Goal: Information Seeking & Learning: Learn about a topic

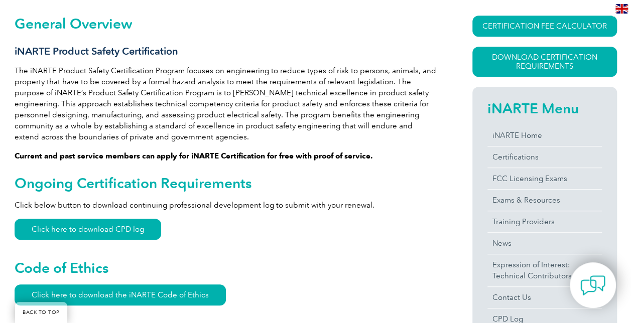
scroll to position [290, 0]
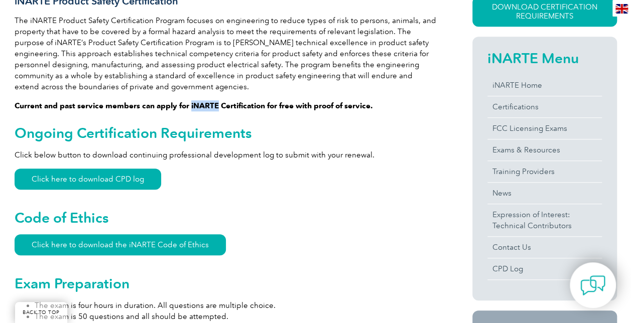
drag, startPoint x: 216, startPoint y: 106, endPoint x: 190, endPoint y: 106, distance: 26.1
click at [190, 106] on strong "Current and past service members can apply for iNARTE Certification for free wi…" at bounding box center [194, 105] width 359 height 9
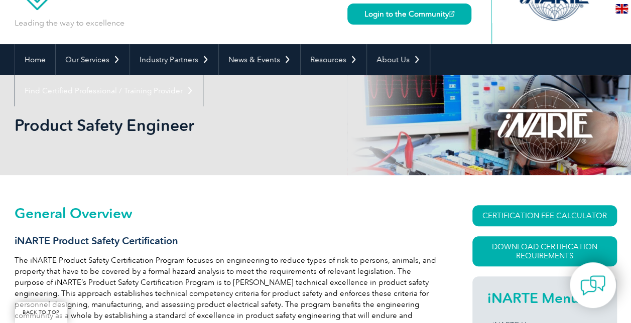
scroll to position [151, 0]
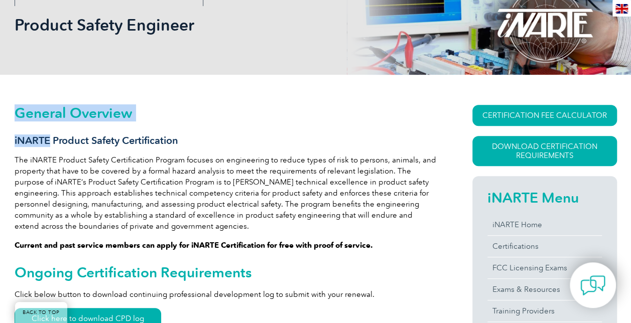
drag, startPoint x: 50, startPoint y: 142, endPoint x: 13, endPoint y: 140, distance: 37.2
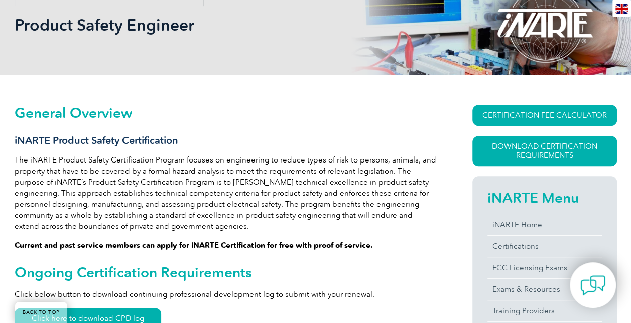
drag, startPoint x: 13, startPoint y: 140, endPoint x: 41, endPoint y: 155, distance: 31.9
click at [37, 163] on p "The iNARTE Product Safety Certification Program focuses on engineering to reduc…" at bounding box center [226, 193] width 422 height 77
drag, startPoint x: 48, startPoint y: 139, endPoint x: 14, endPoint y: 140, distance: 34.2
click at [15, 140] on h3 "iNARTE Product Safety Certification" at bounding box center [226, 141] width 422 height 13
drag, startPoint x: 14, startPoint y: 140, endPoint x: 58, endPoint y: 137, distance: 44.3
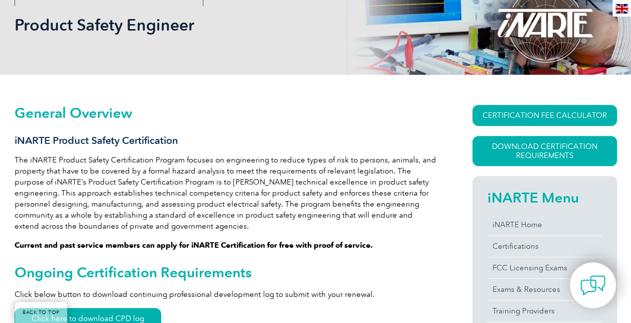
click at [58, 137] on h3 "iNARTE Product Safety Certification" at bounding box center [226, 141] width 422 height 13
drag, startPoint x: 55, startPoint y: 140, endPoint x: 181, endPoint y: 144, distance: 126.1
click at [181, 144] on h3 "iNARTE Product Safety Certification" at bounding box center [226, 141] width 422 height 13
copy h3 "Product Safety Certification"
